Goal: Transaction & Acquisition: Purchase product/service

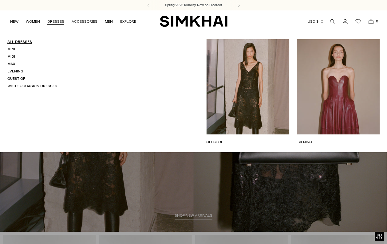
click at [19, 42] on link "All Dresses" at bounding box center [19, 42] width 25 height 4
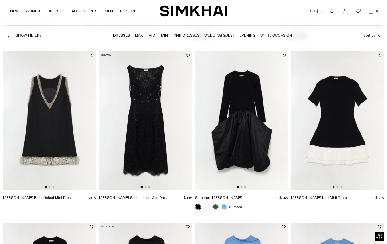
scroll to position [550, 0]
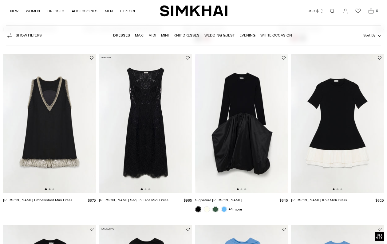
click at [50, 190] on button "Go to slide 2" at bounding box center [50, 190] width 2 height 2
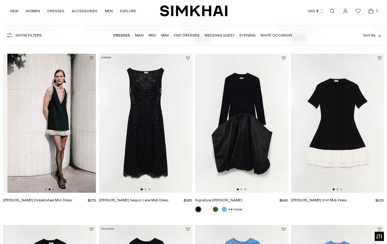
scroll to position [0, 93]
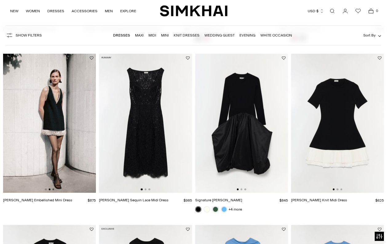
click at [53, 190] on button "Go to slide 3" at bounding box center [53, 190] width 2 height 2
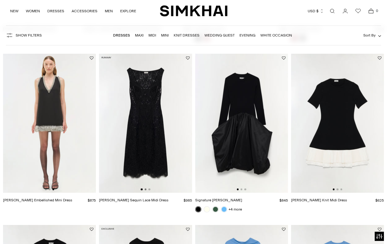
click at [145, 191] on button "Go to slide 2" at bounding box center [145, 190] width 2 height 2
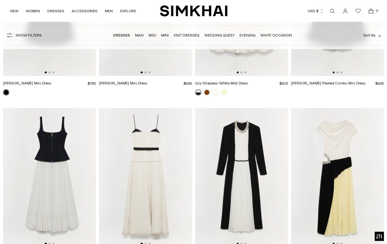
scroll to position [2442, 0]
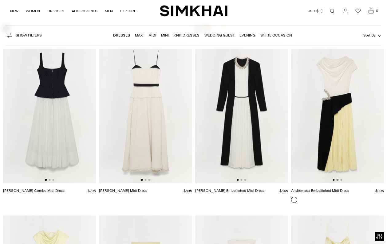
click at [338, 180] on button "Go to slide 2" at bounding box center [338, 180] width 2 height 2
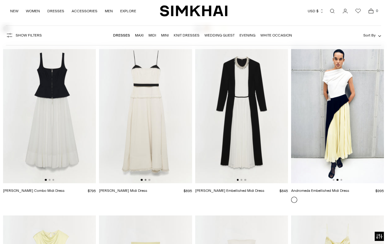
click at [146, 181] on button "Go to slide 2" at bounding box center [145, 180] width 2 height 2
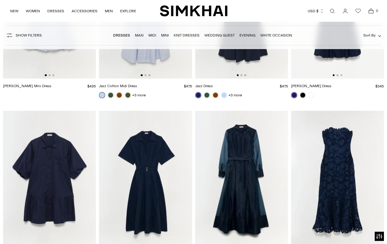
scroll to position [3454, 0]
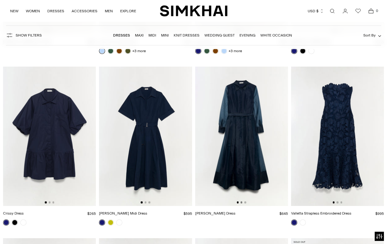
click at [241, 202] on button "Go to slide 2" at bounding box center [241, 203] width 2 height 2
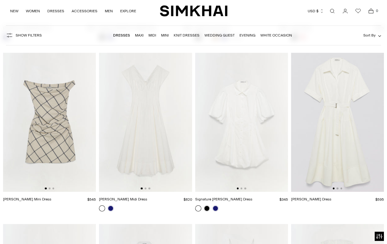
scroll to position [4157, 0]
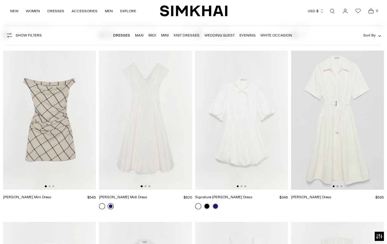
click at [110, 204] on link at bounding box center [111, 207] width 6 height 6
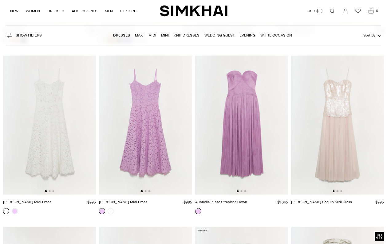
scroll to position [0, 0]
click at [242, 191] on button "Go to slide 2" at bounding box center [241, 192] width 2 height 2
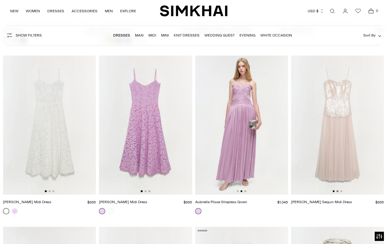
click at [338, 191] on button "Go to slide 2" at bounding box center [338, 192] width 2 height 2
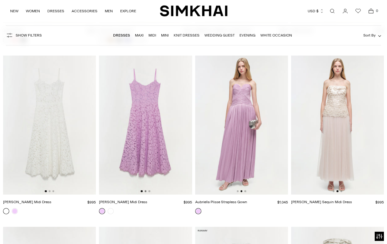
click at [145, 191] on button "Go to slide 2" at bounding box center [145, 192] width 2 height 2
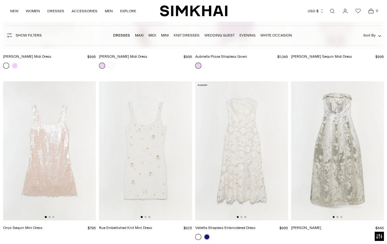
scroll to position [4661, 0]
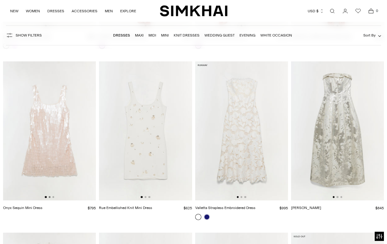
click at [50, 196] on button "Go to slide 2" at bounding box center [50, 197] width 2 height 2
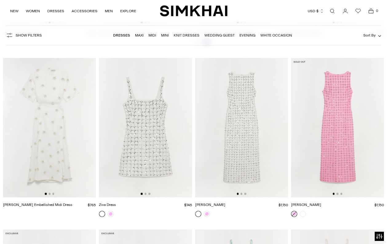
scroll to position [4843, 0]
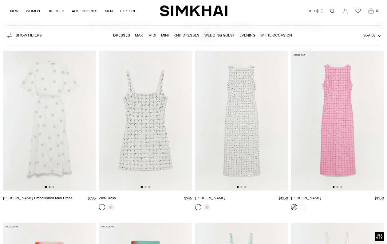
click at [50, 186] on button "Go to slide 2" at bounding box center [50, 187] width 2 height 2
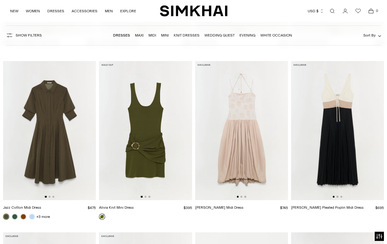
scroll to position [6548, 0]
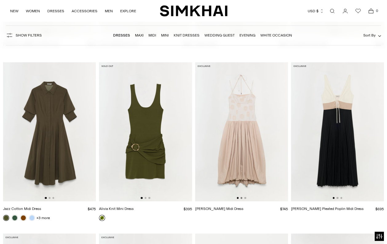
click at [242, 197] on button "Go to slide 2" at bounding box center [241, 198] width 2 height 2
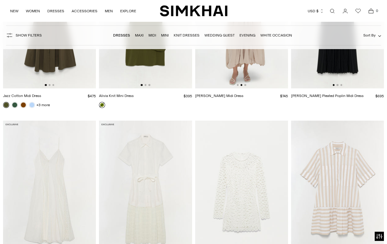
scroll to position [6713, 0]
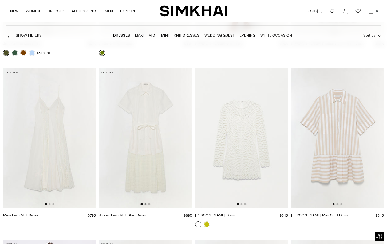
click at [146, 204] on button "Go to slide 2" at bounding box center [145, 205] width 2 height 2
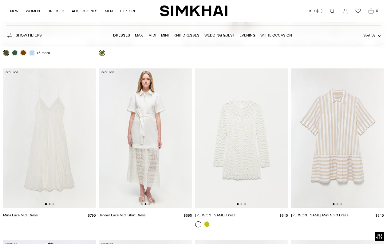
click at [50, 204] on button "Go to slide 2" at bounding box center [50, 205] width 2 height 2
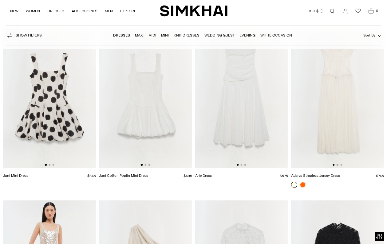
scroll to position [7058, 0]
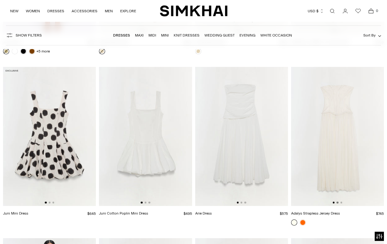
click at [338, 202] on button "Go to slide 2" at bounding box center [338, 203] width 2 height 2
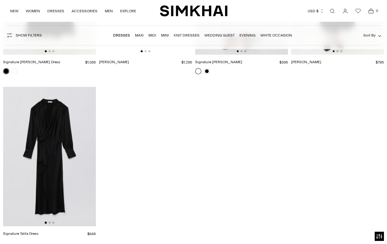
scroll to position [7468, 0]
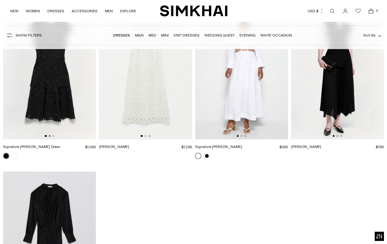
click at [50, 135] on button "Go to slide 2" at bounding box center [50, 136] width 2 height 2
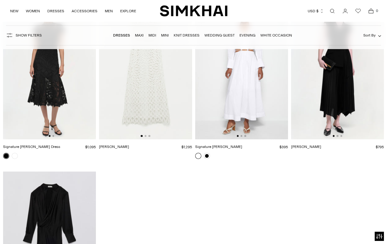
scroll to position [7257, 0]
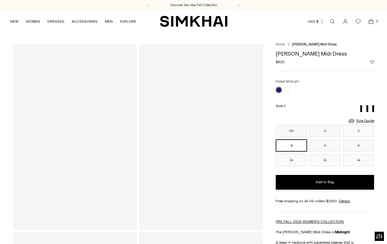
scroll to position [2, 0]
